Goal: Task Accomplishment & Management: Use online tool/utility

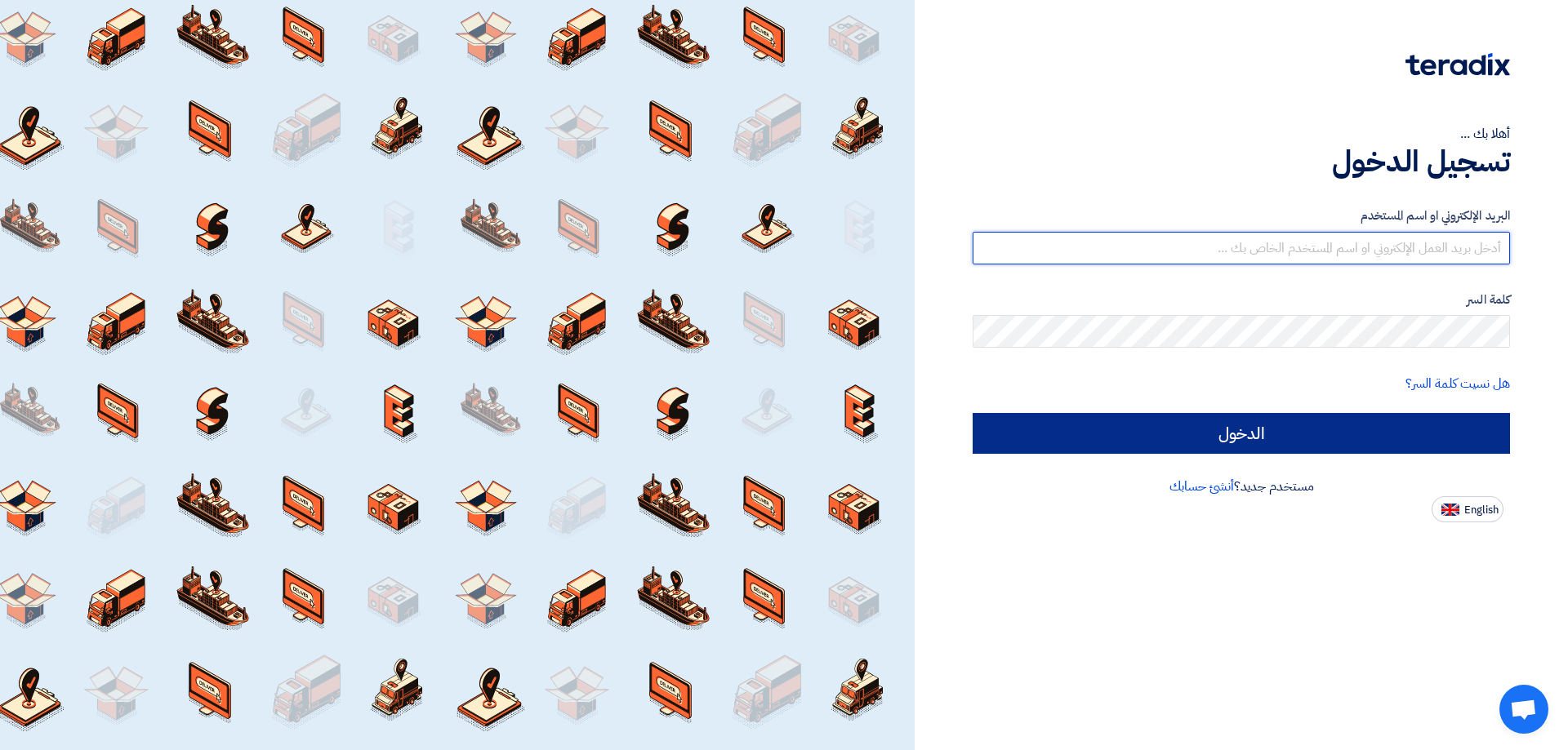
type input "[EMAIL_ADDRESS][DOMAIN_NAME]"
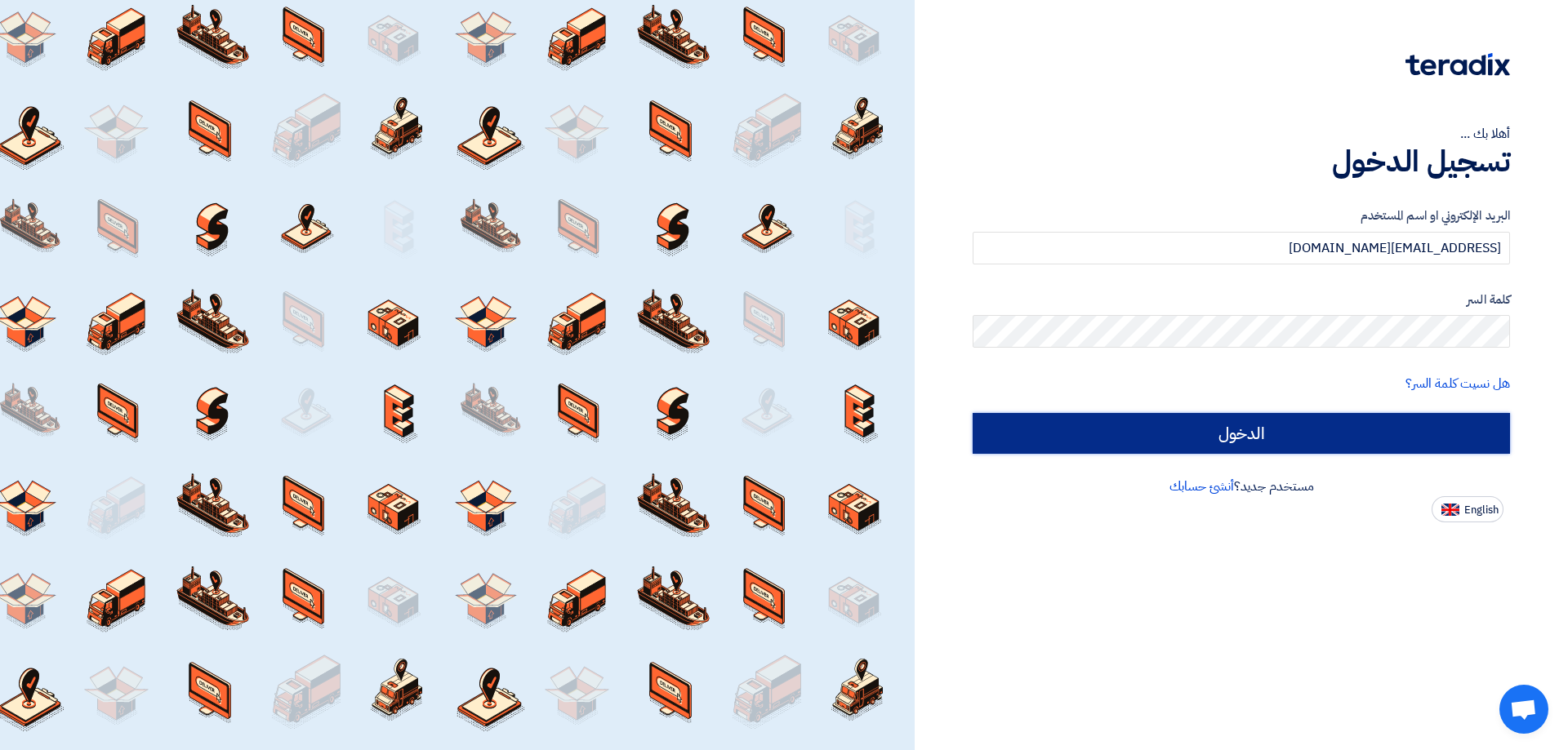
click at [1467, 426] on input "الدخول" at bounding box center [1241, 433] width 537 height 41
type input "Sign in"
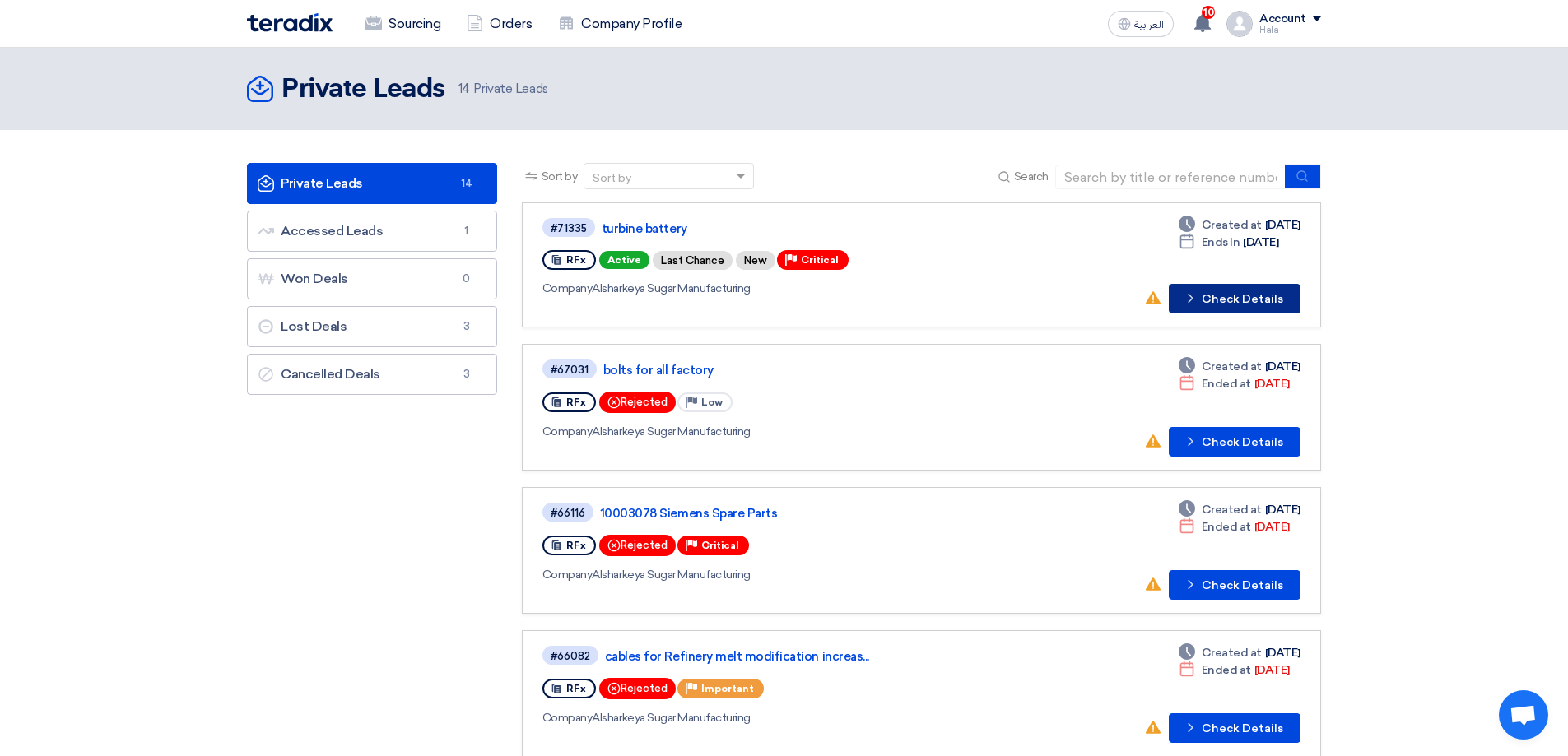
click at [1232, 291] on button "Check details Check Details" at bounding box center [1234, 298] width 132 height 29
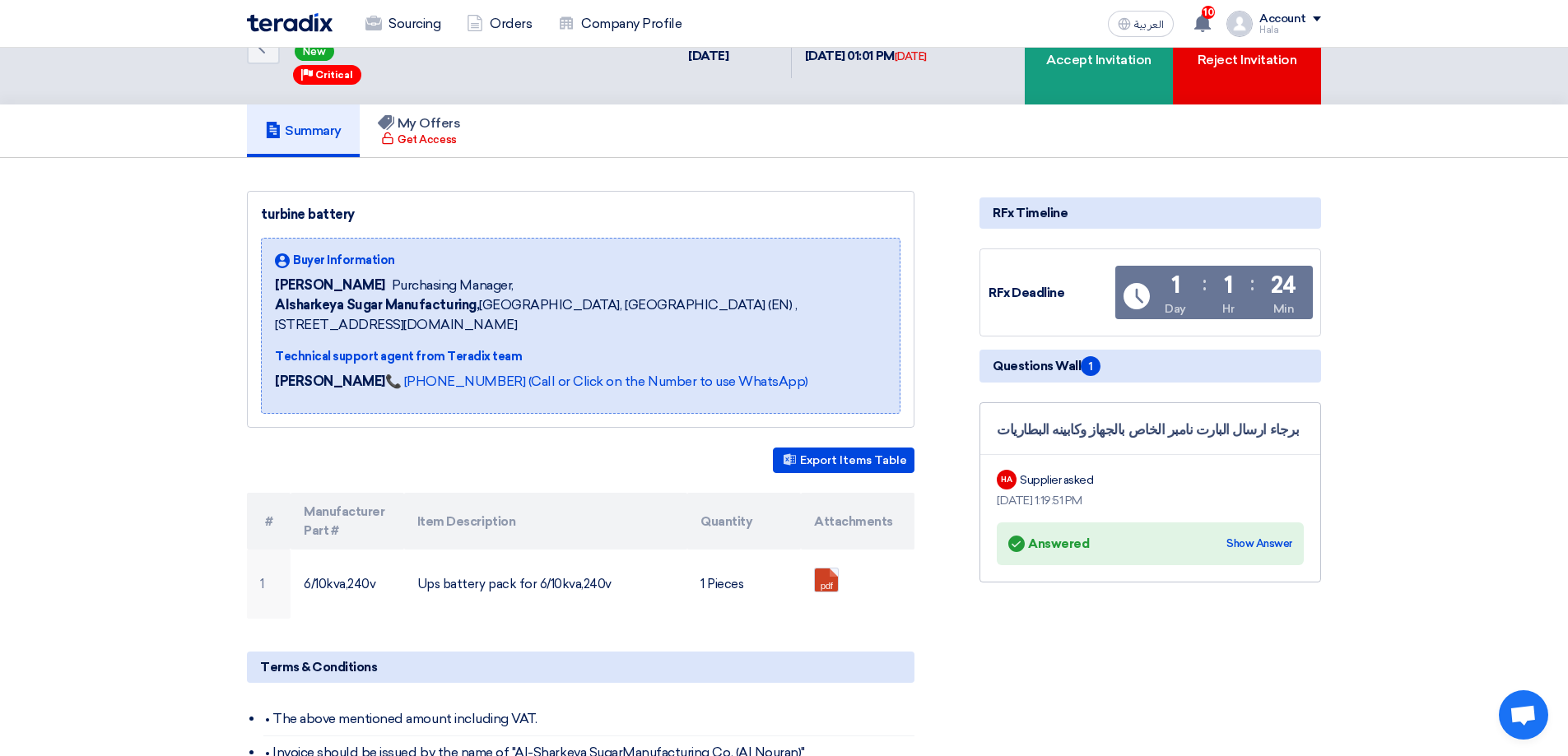
scroll to position [82, 0]
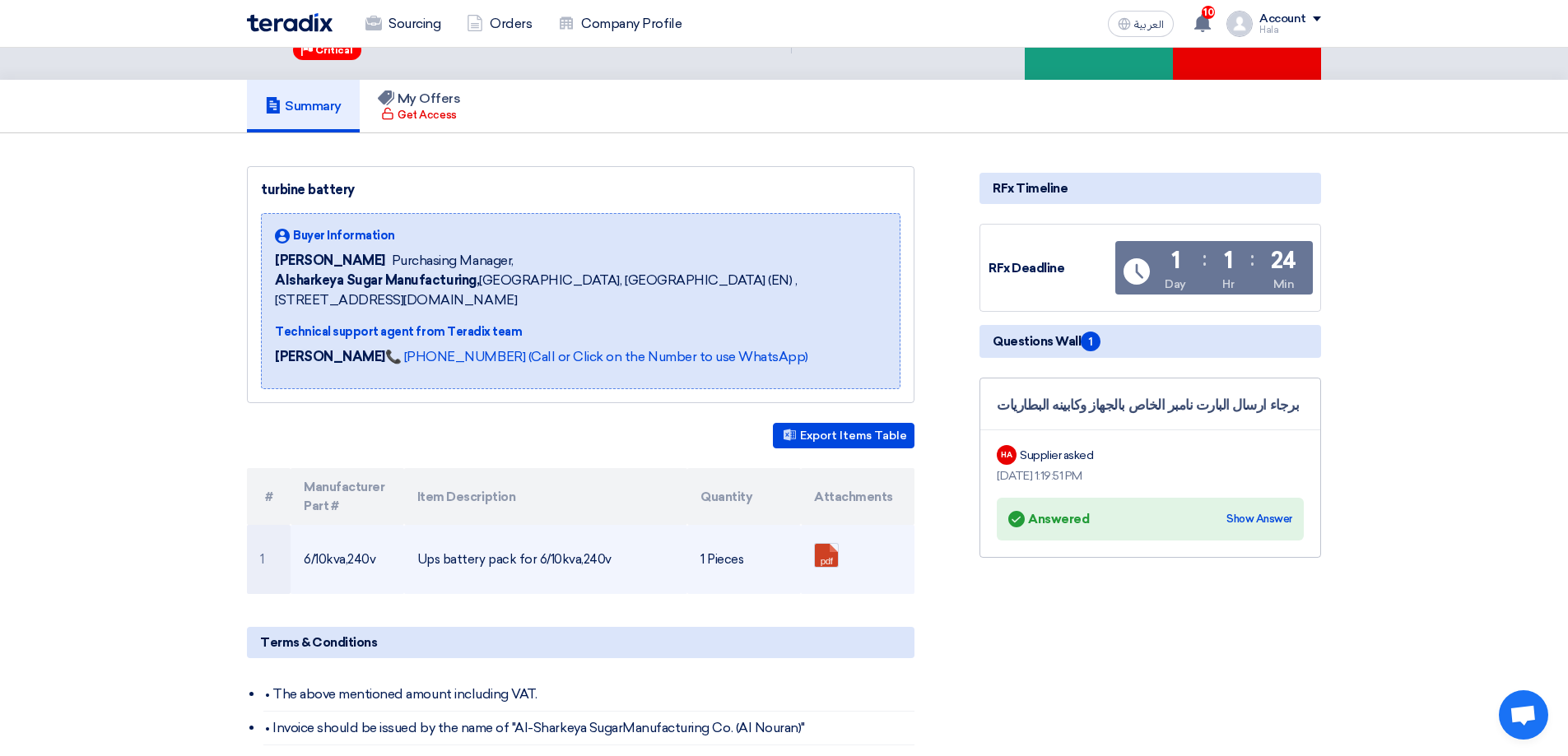
click at [529, 560] on td "Ups battery pack for 6/10kva,240v" at bounding box center [546, 559] width 284 height 69
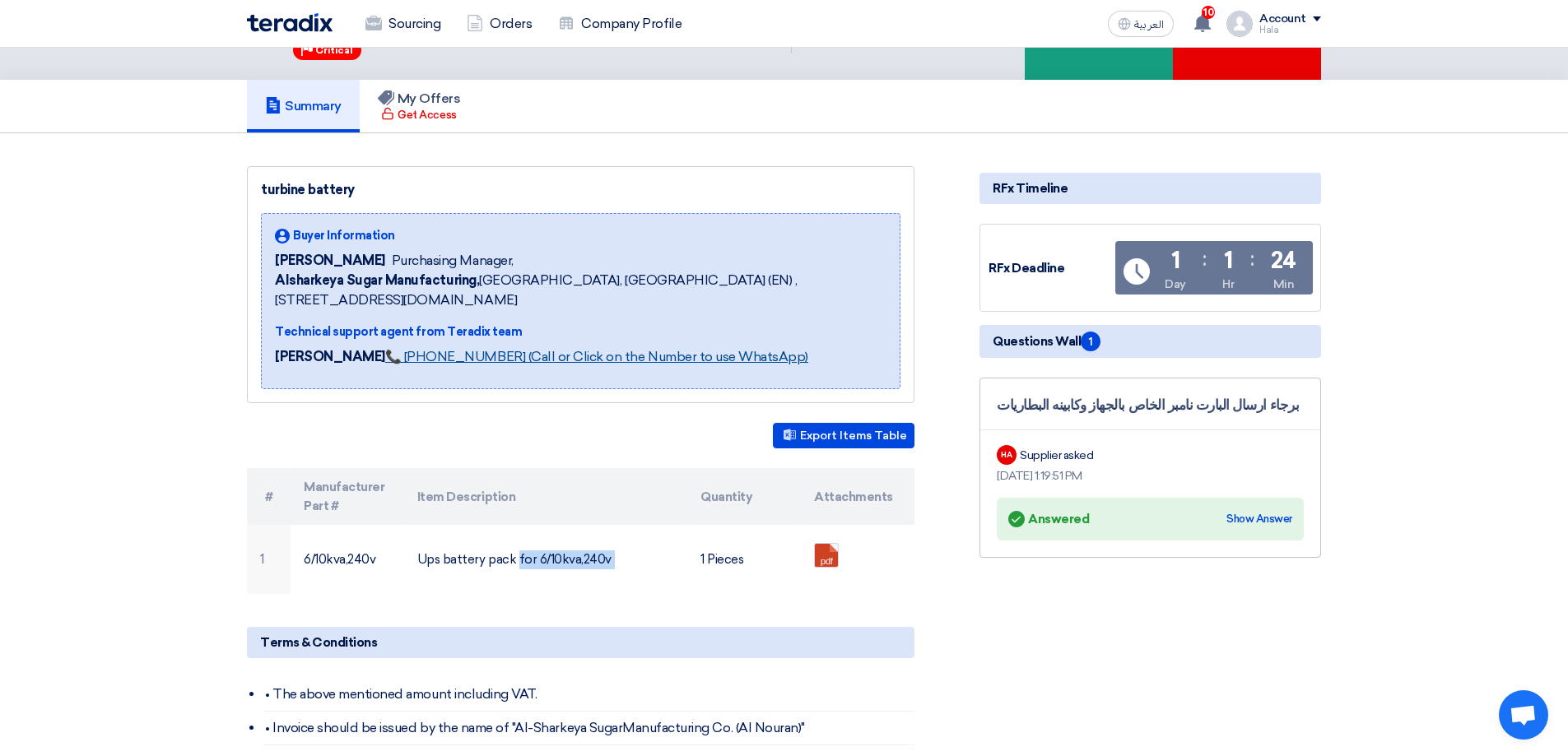
copy tr "Ups battery pack for 6/10kva,240v"
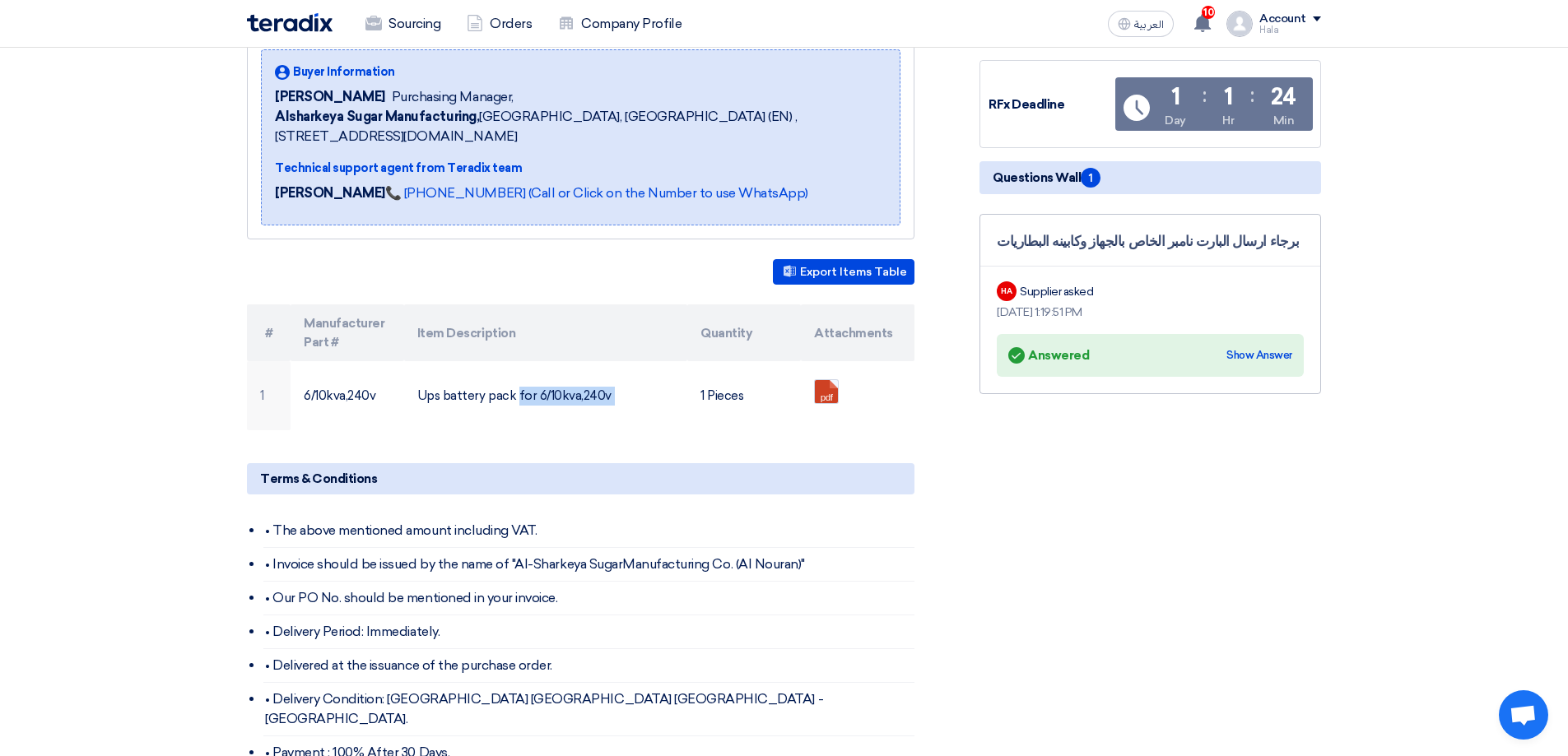
scroll to position [247, 0]
click at [122, 409] on section "turbine battery Buyer Information [PERSON_NAME] Purchasing Manager, Alsharkeya …" at bounding box center [784, 526] width 1568 height 1113
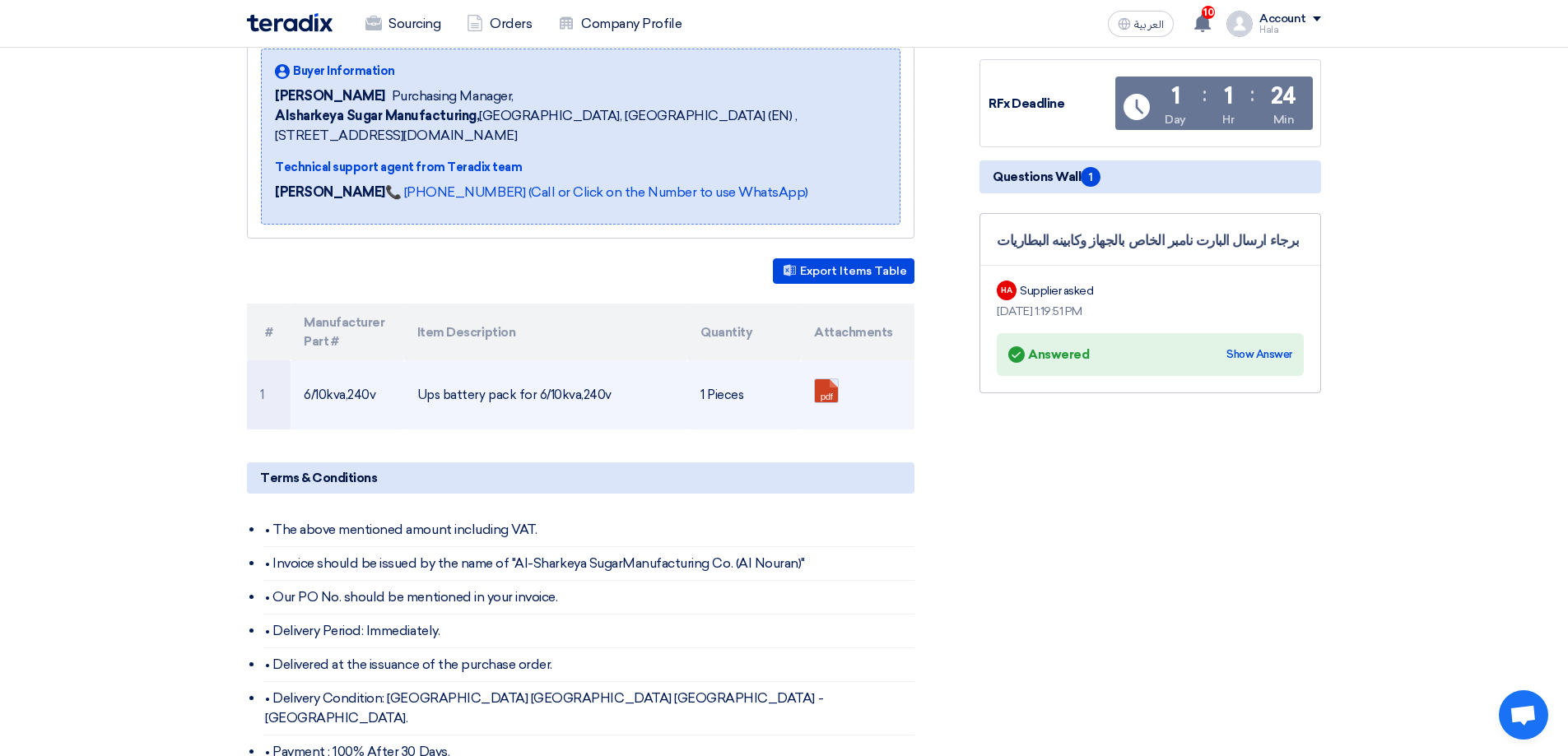
click at [817, 400] on link at bounding box center [880, 429] width 132 height 99
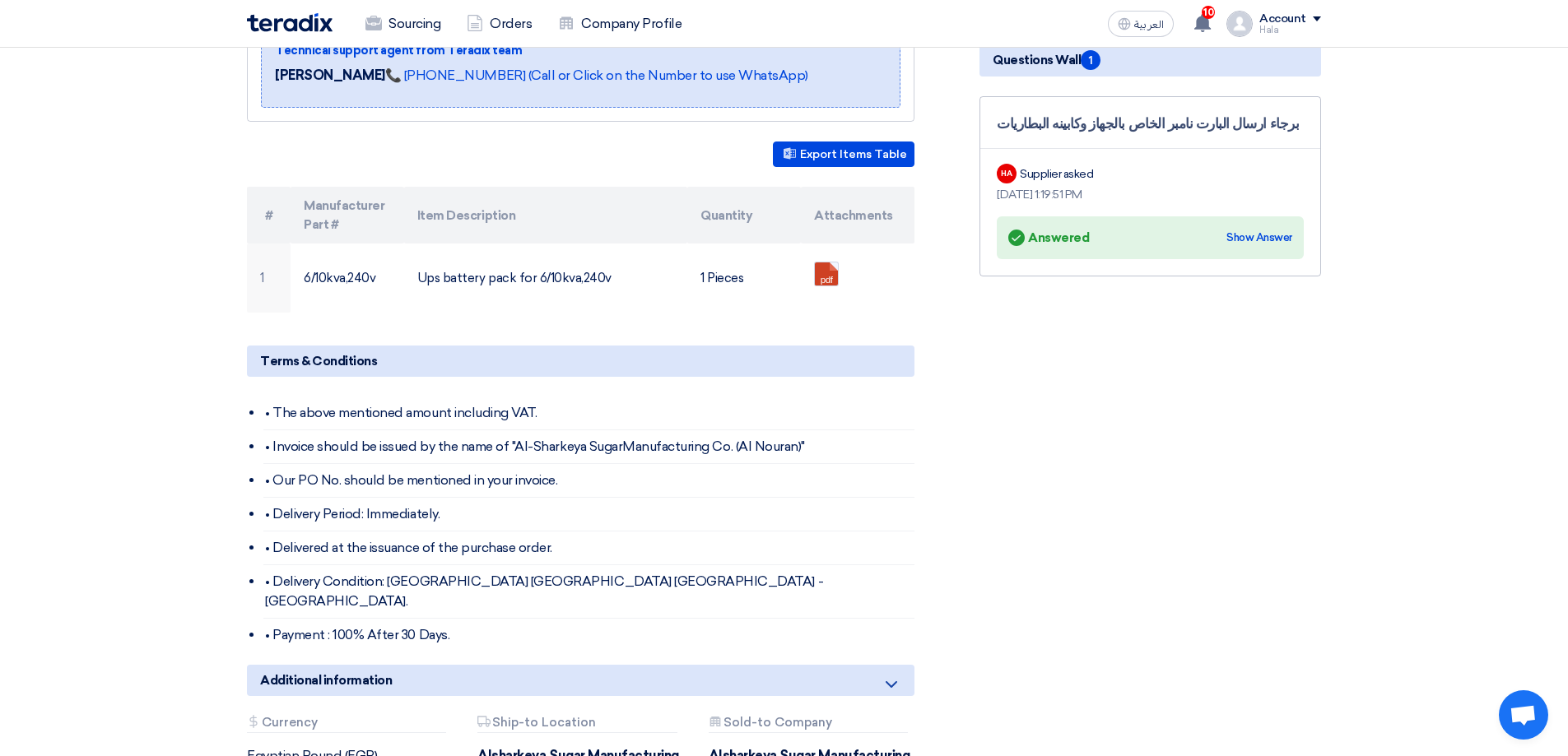
scroll to position [329, 0]
